Goal: Navigation & Orientation: Find specific page/section

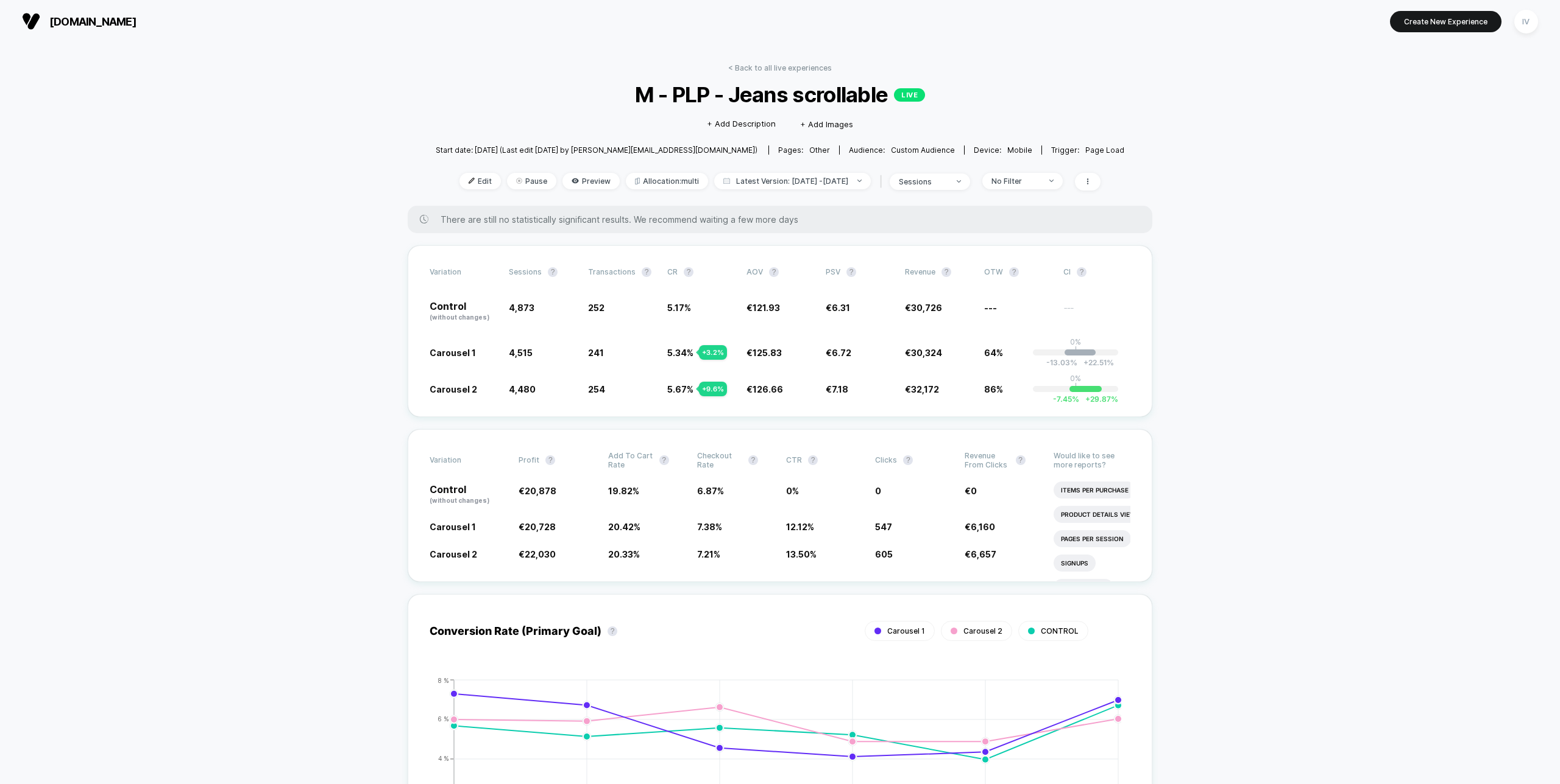
click at [758, 64] on link "< Back to all live experiences" at bounding box center [780, 67] width 104 height 9
